Goal: Communication & Community: Ask a question

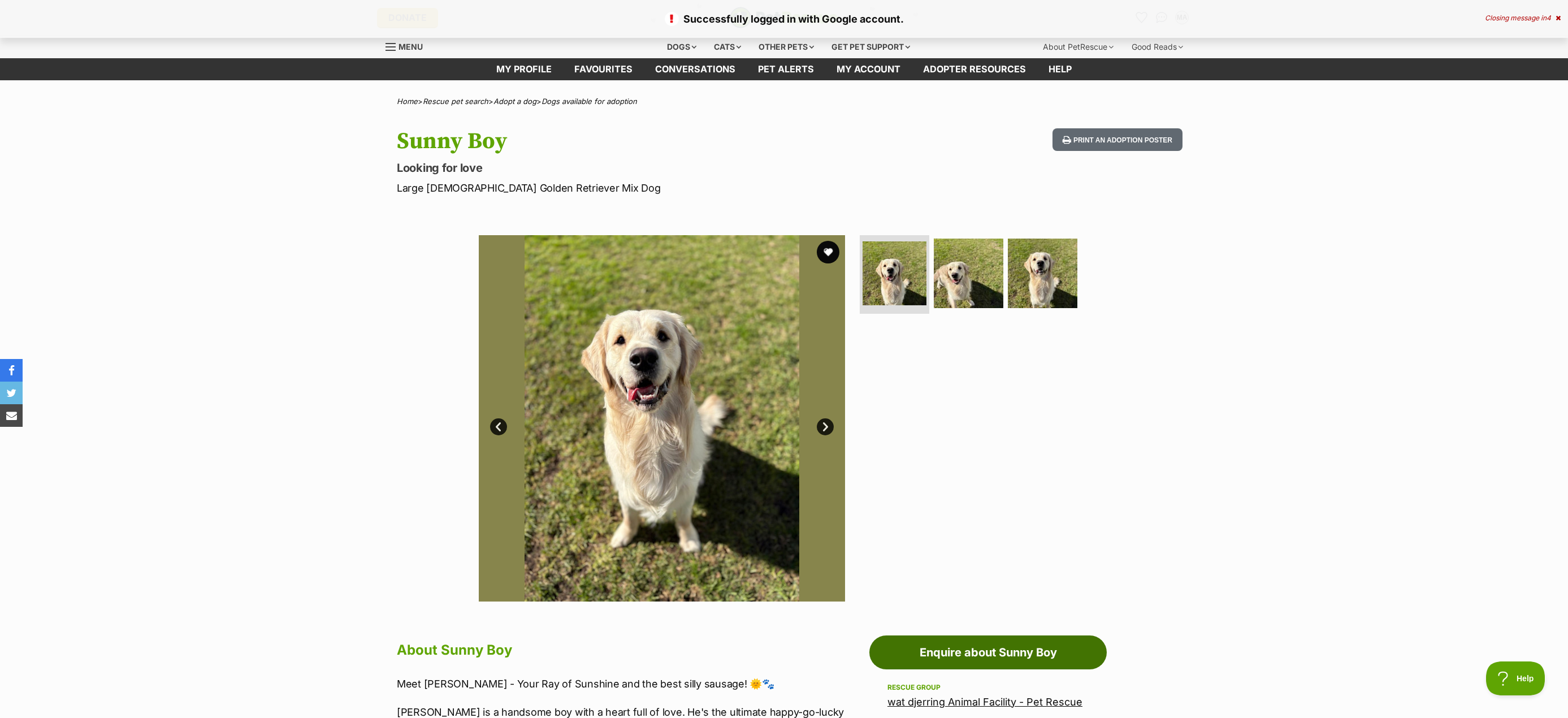
click at [994, 646] on link "Enquire about Sunny Boy" at bounding box center [988, 652] width 238 height 34
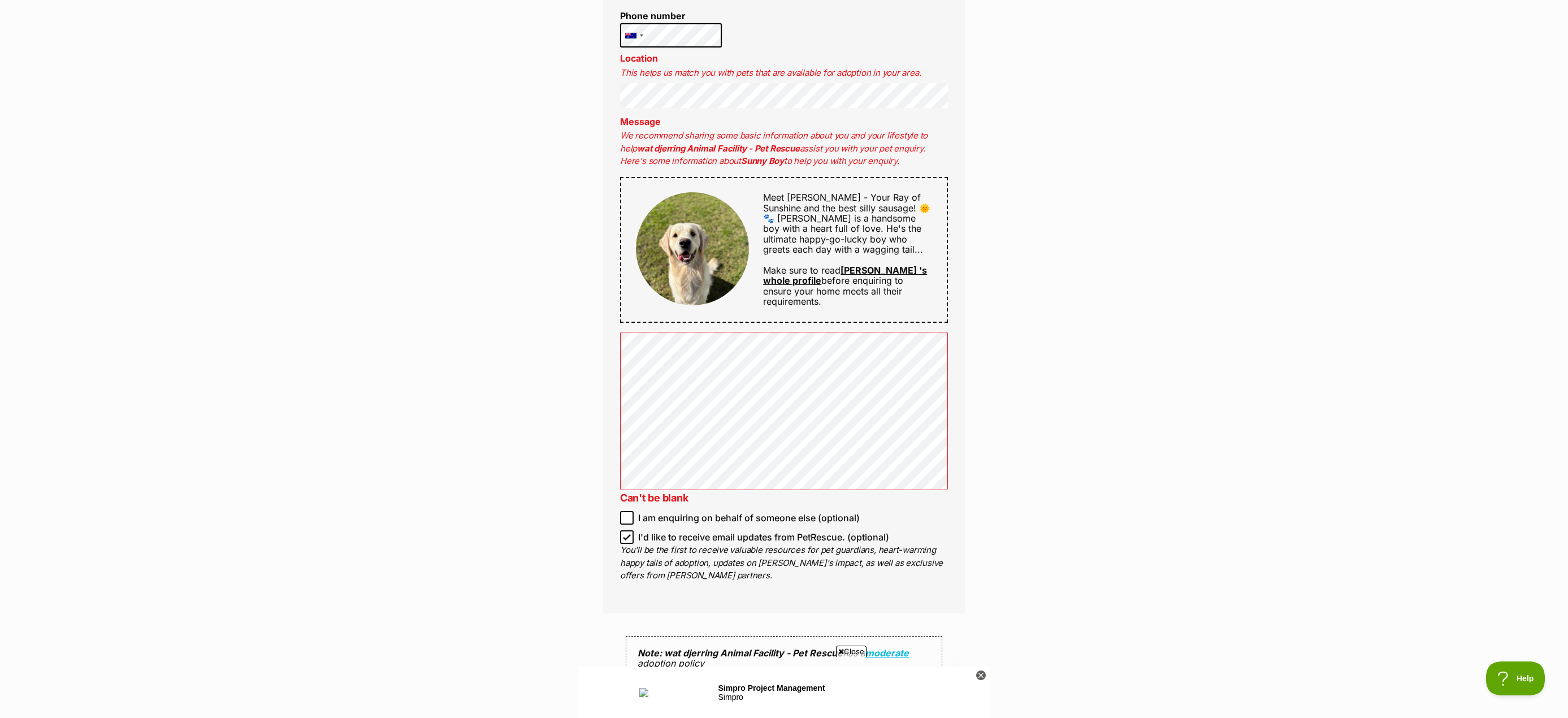
scroll to position [791, 0]
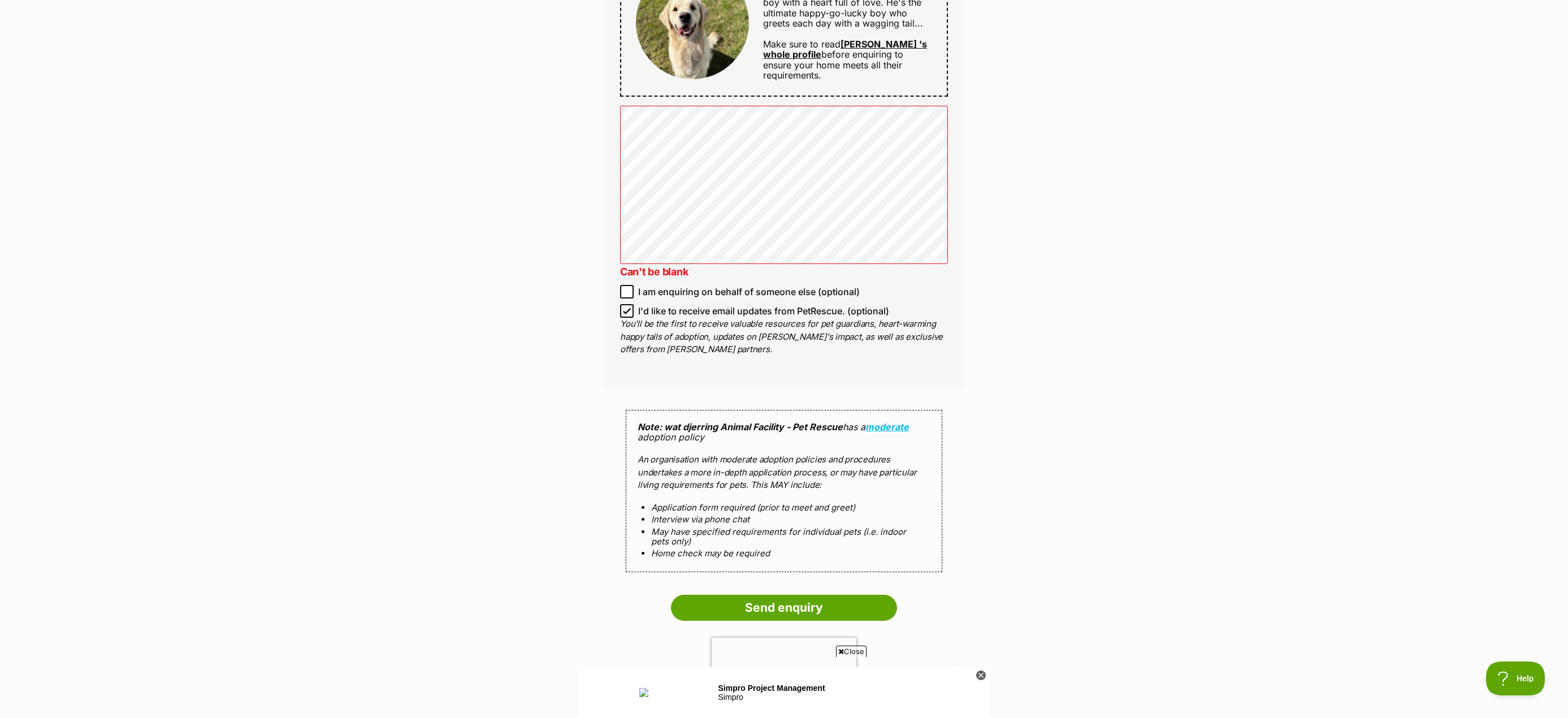
click at [626, 311] on icon at bounding box center [626, 310] width 8 height 8
click at [626, 311] on input "I'd like to receive email updates from PetRescue. (optional)" at bounding box center [627, 311] width 14 height 14
checkbox input "false"
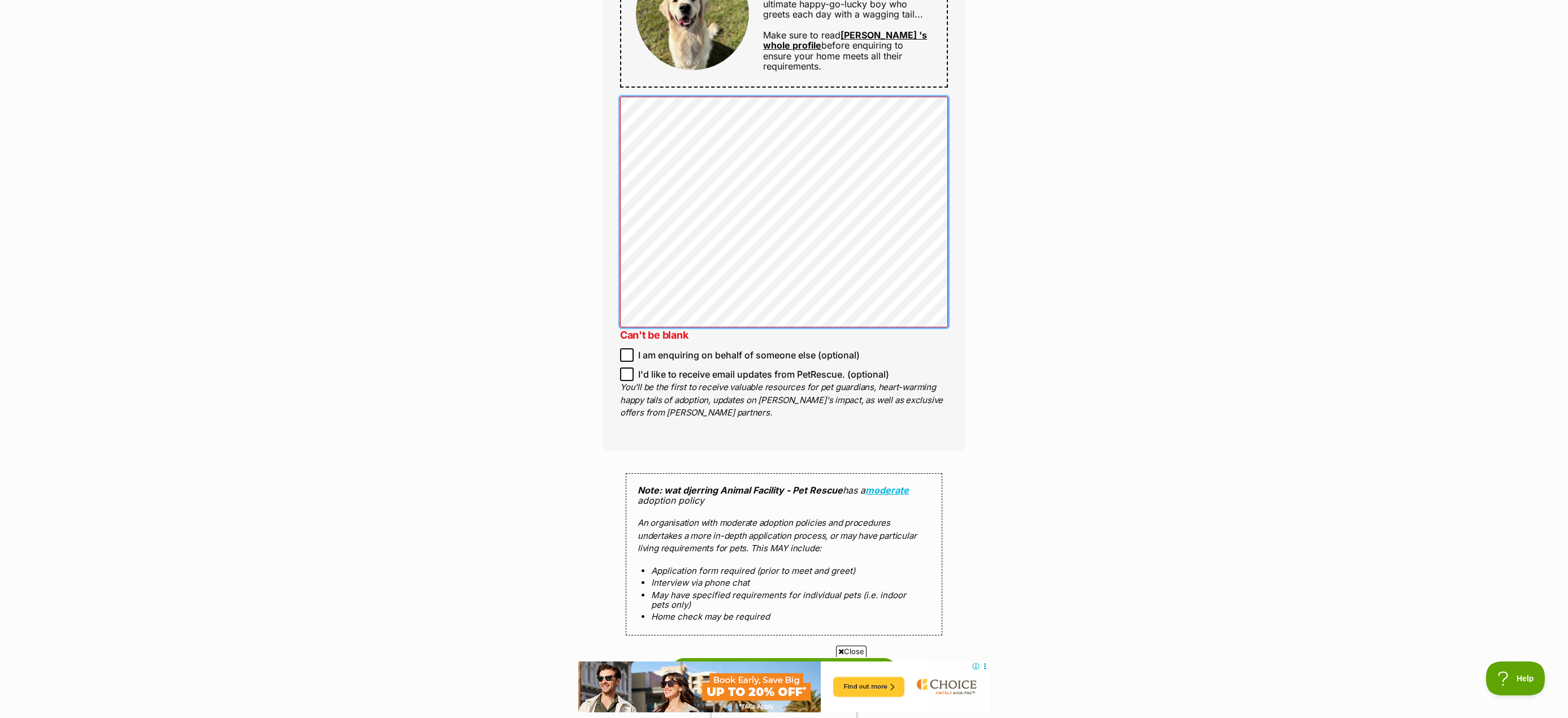
scroll to position [905, 0]
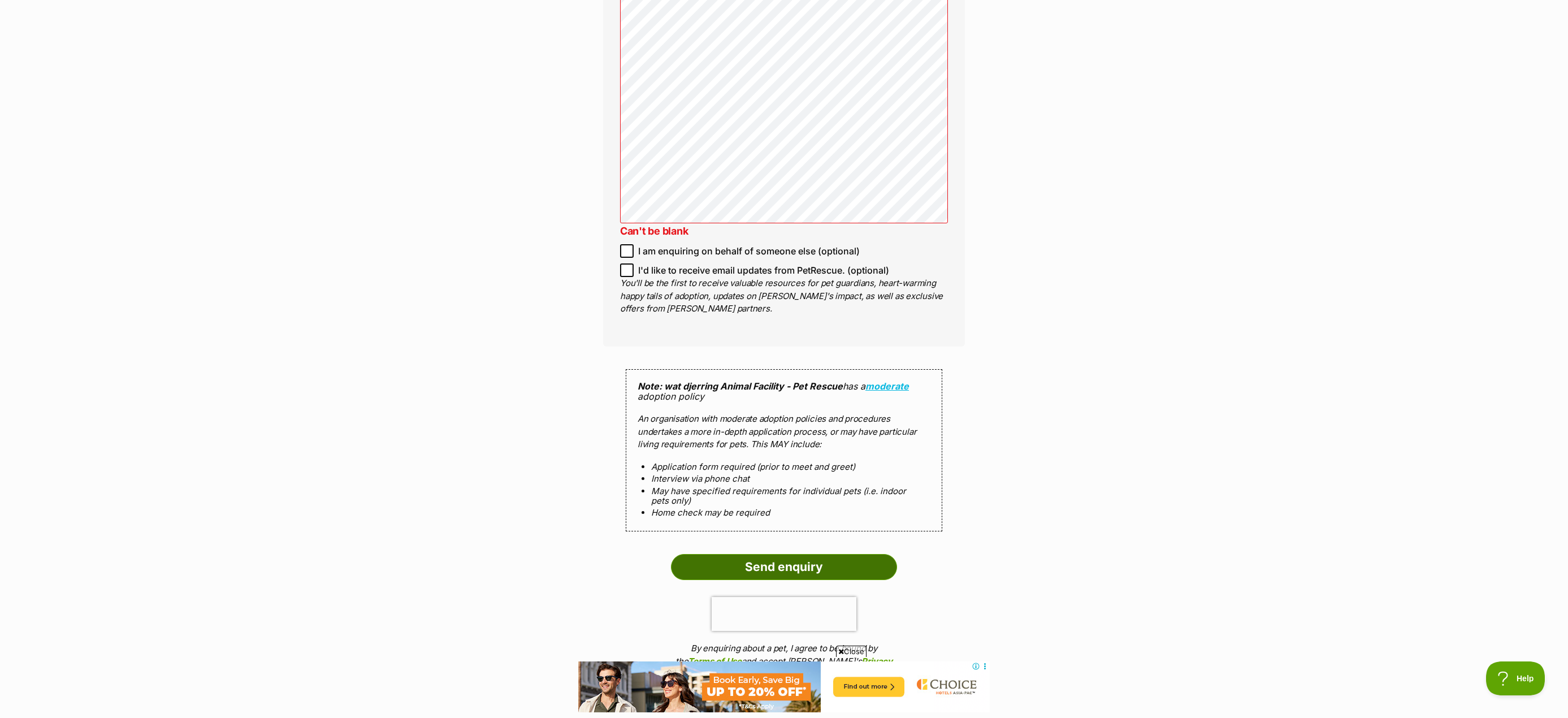
click at [806, 567] on input "Send enquiry" at bounding box center [783, 567] width 226 height 26
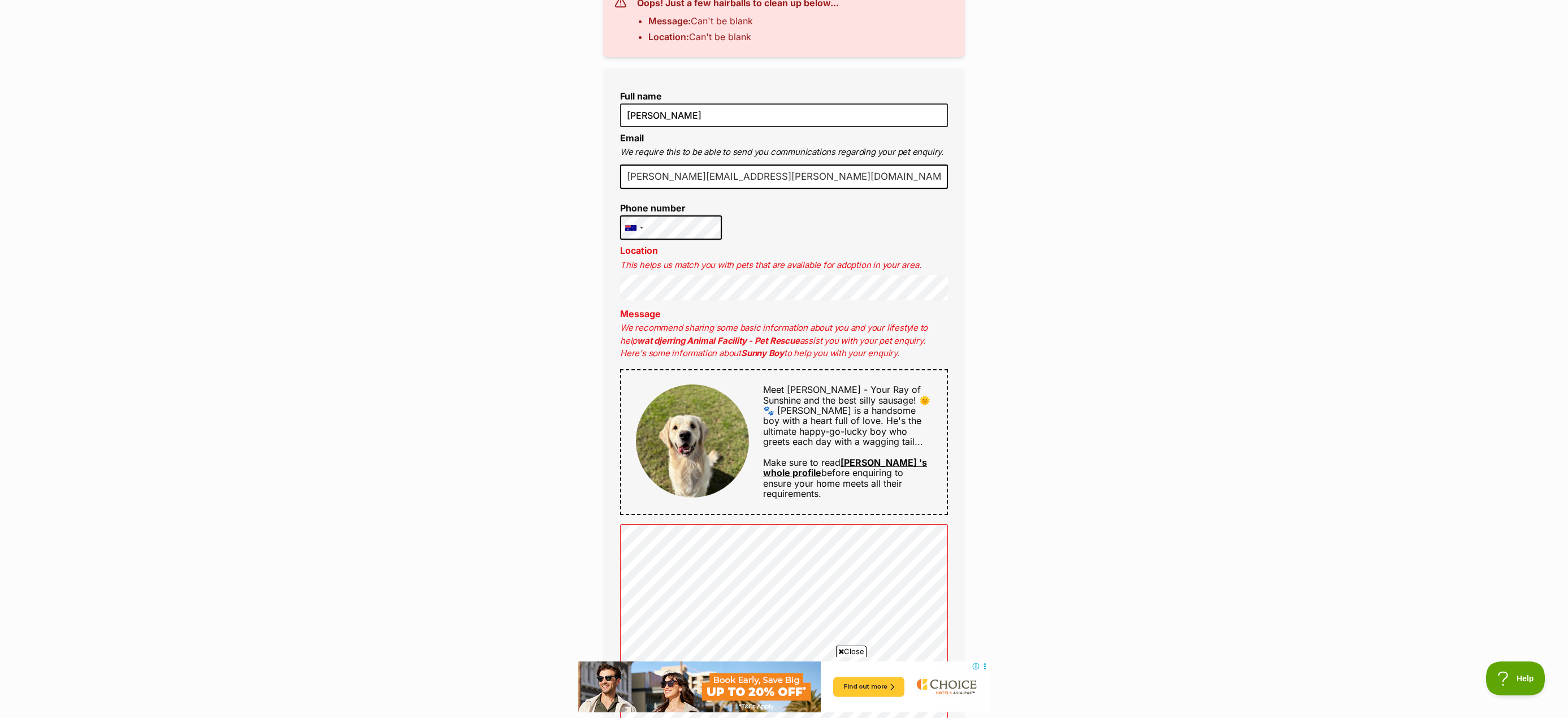
scroll to position [339, 0]
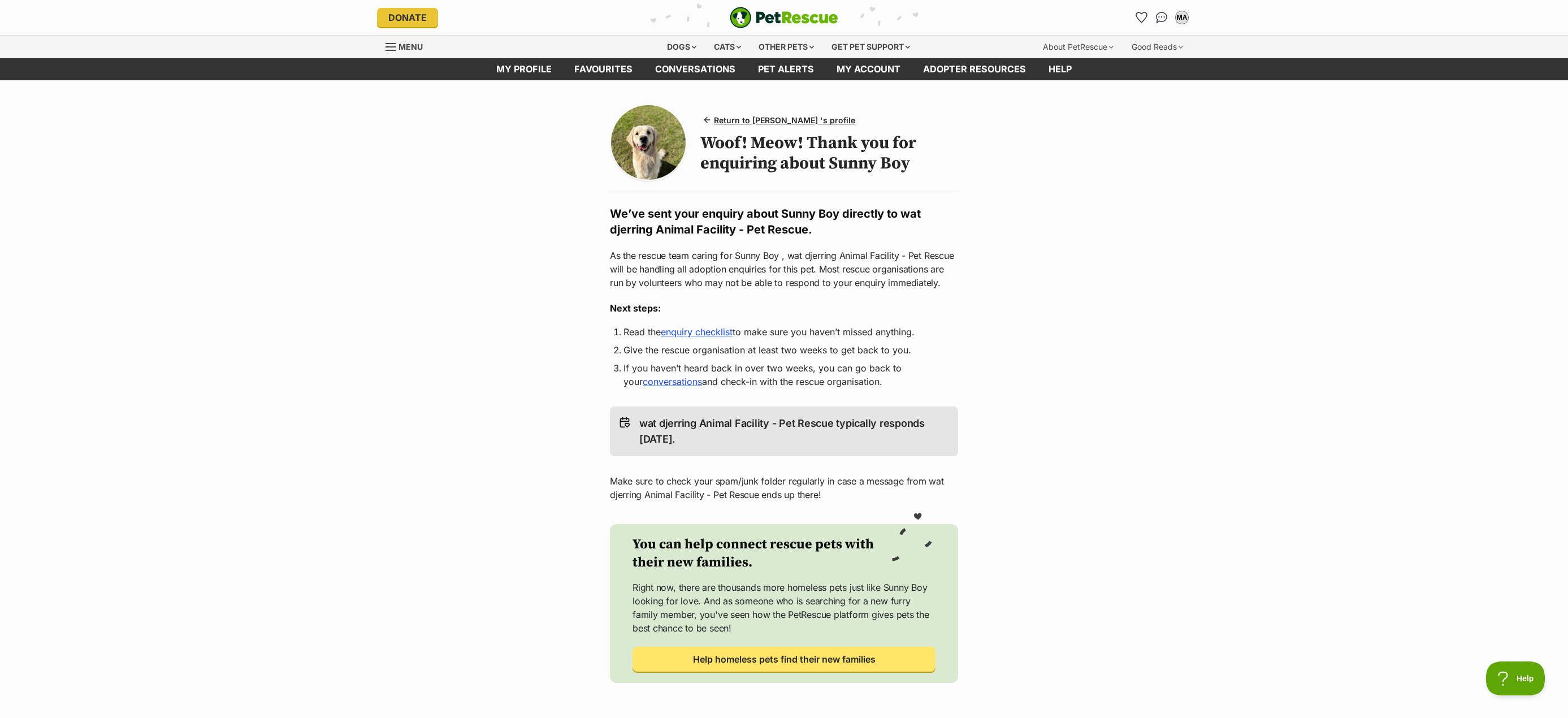
click at [693, 328] on link "enquiry checklist" at bounding box center [696, 332] width 72 height 11
